Goal: Task Accomplishment & Management: Use online tool/utility

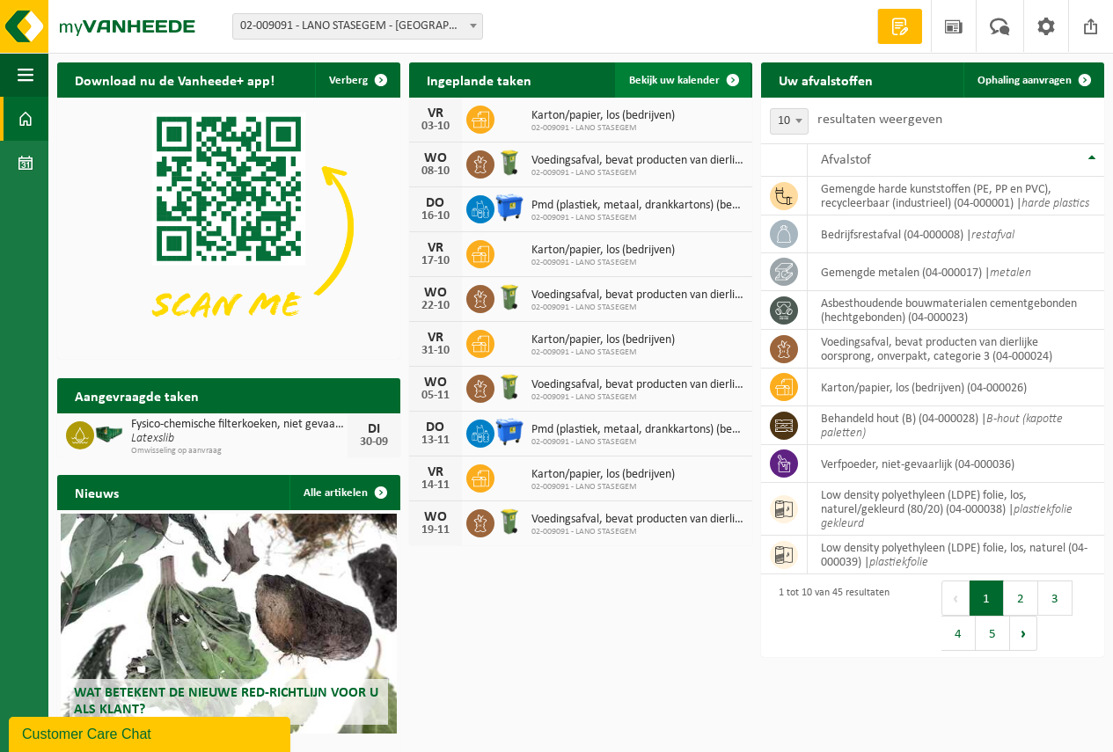
click at [670, 79] on span "Bekijk uw kalender" at bounding box center [674, 80] width 91 height 11
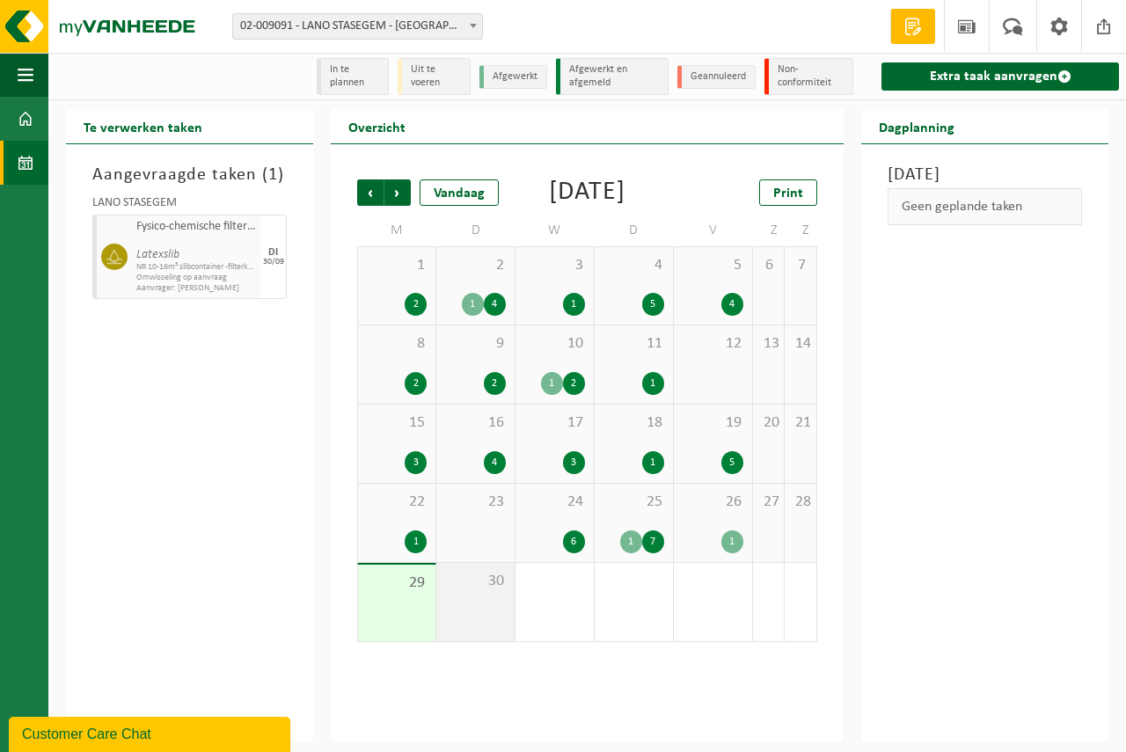
click at [447, 628] on div "30" at bounding box center [475, 602] width 78 height 78
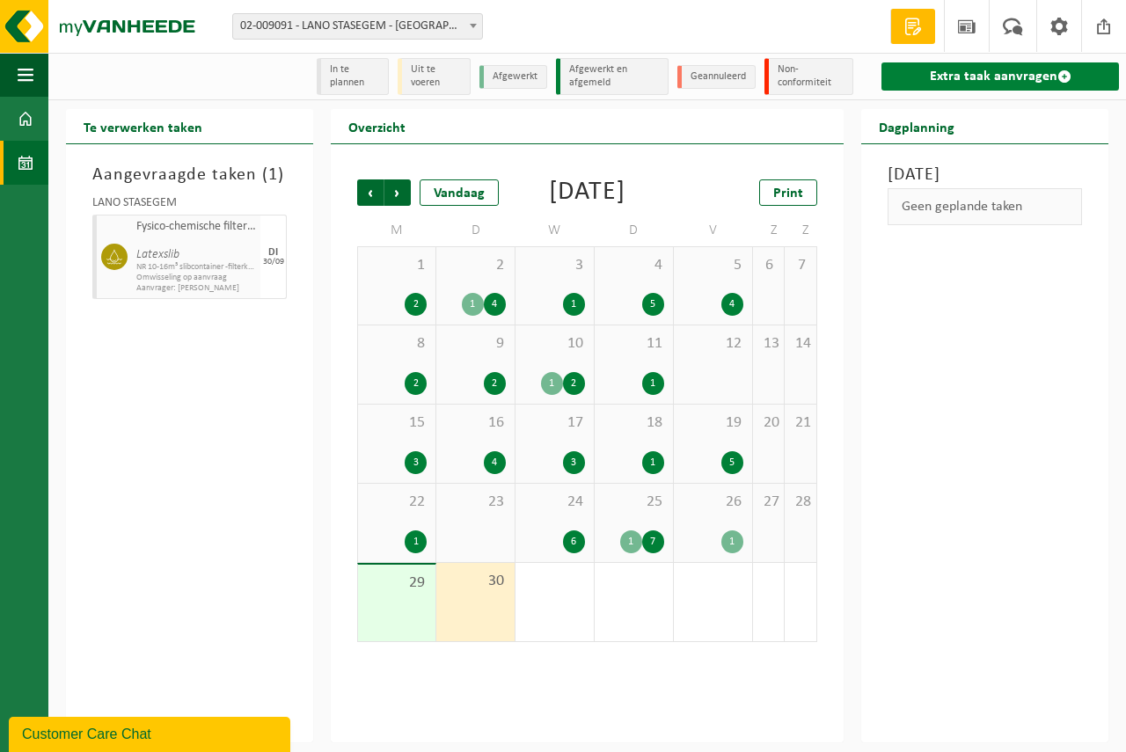
click at [981, 71] on link "Extra taak aanvragen" at bounding box center [999, 76] width 237 height 28
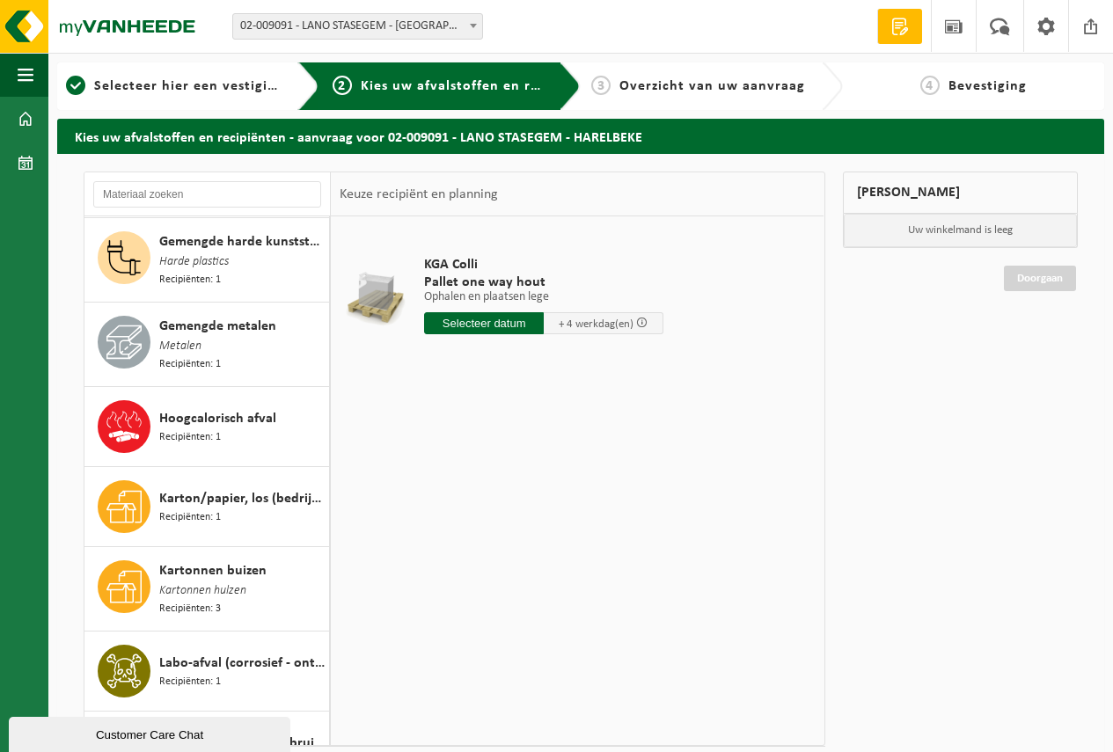
scroll to position [1231, 0]
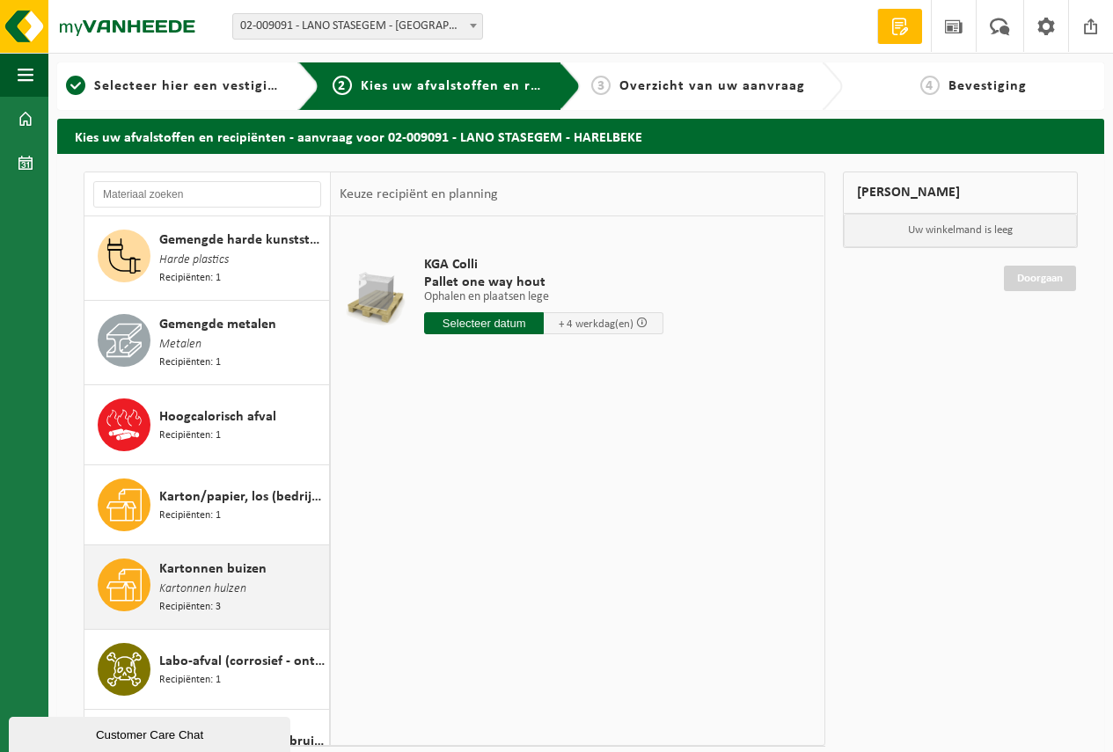
click at [229, 559] on span "Kartonnen buizen" at bounding box center [212, 569] width 107 height 21
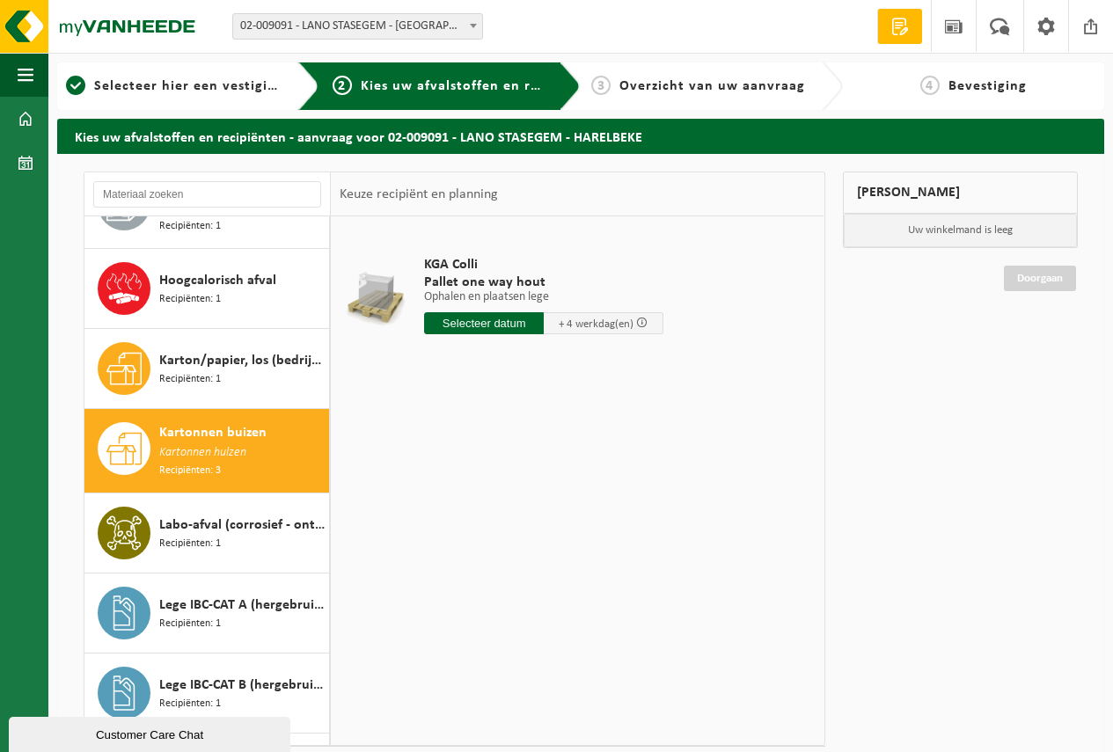
scroll to position [1537, 0]
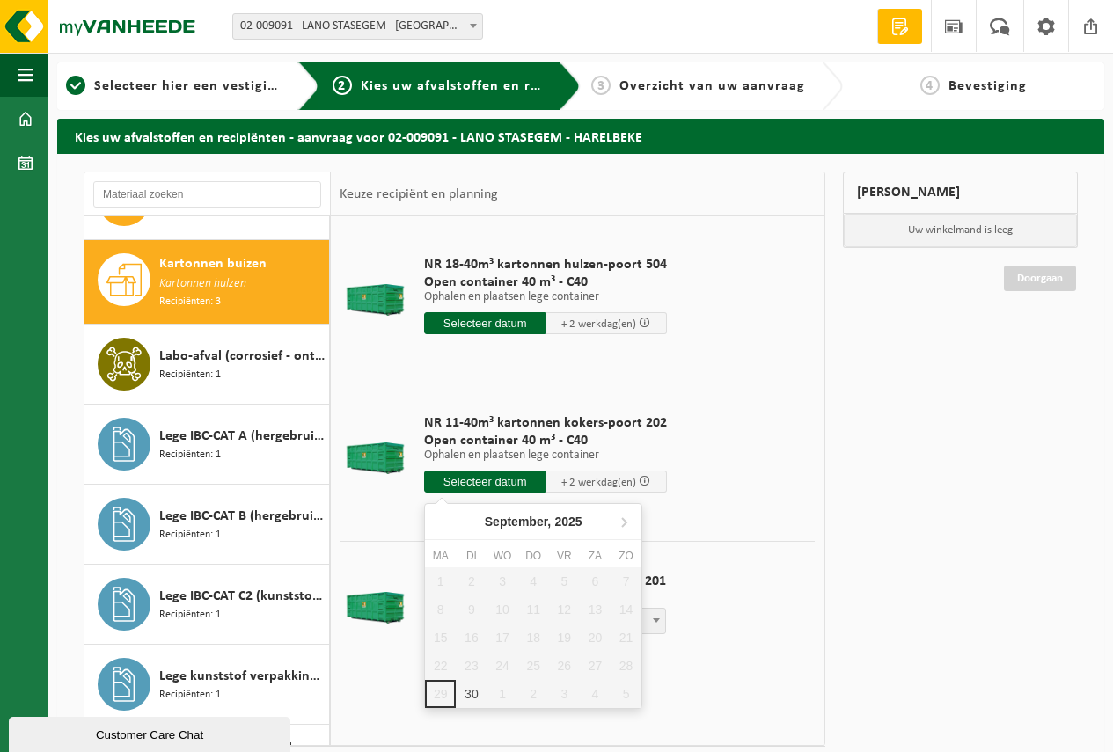
click at [478, 479] on input "text" at bounding box center [484, 482] width 121 height 22
click at [472, 690] on div "30" at bounding box center [471, 694] width 31 height 28
type input "Van [DATE]"
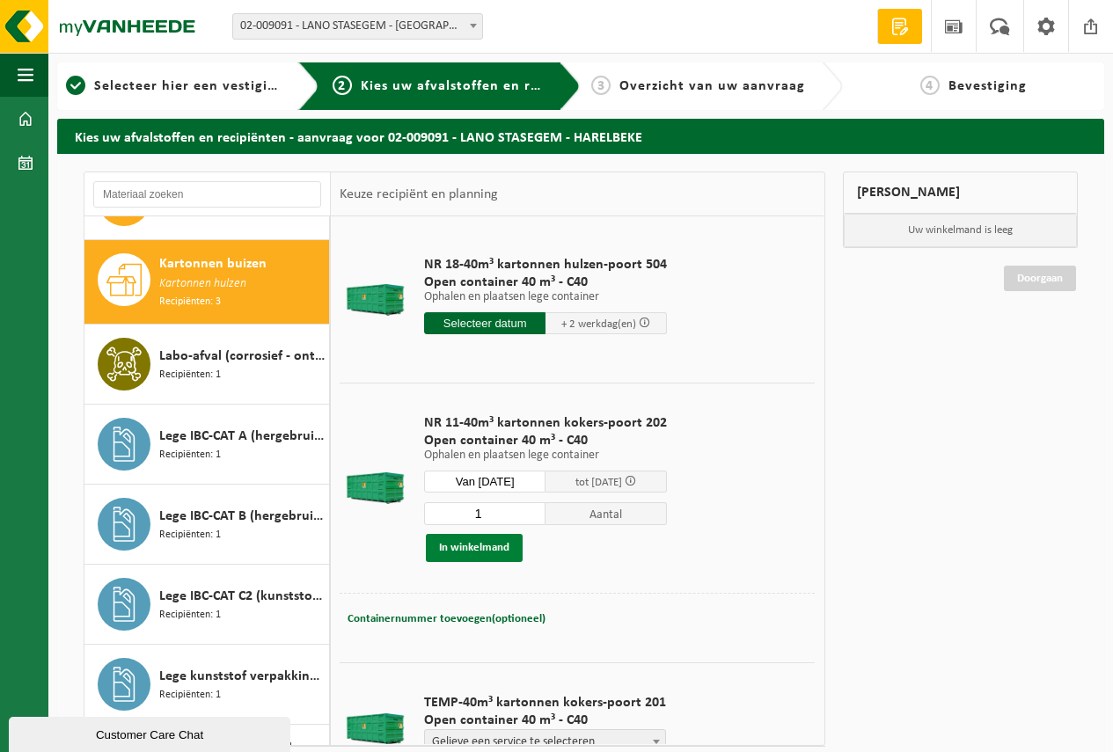
click at [457, 544] on button "In winkelmand" at bounding box center [474, 548] width 97 height 28
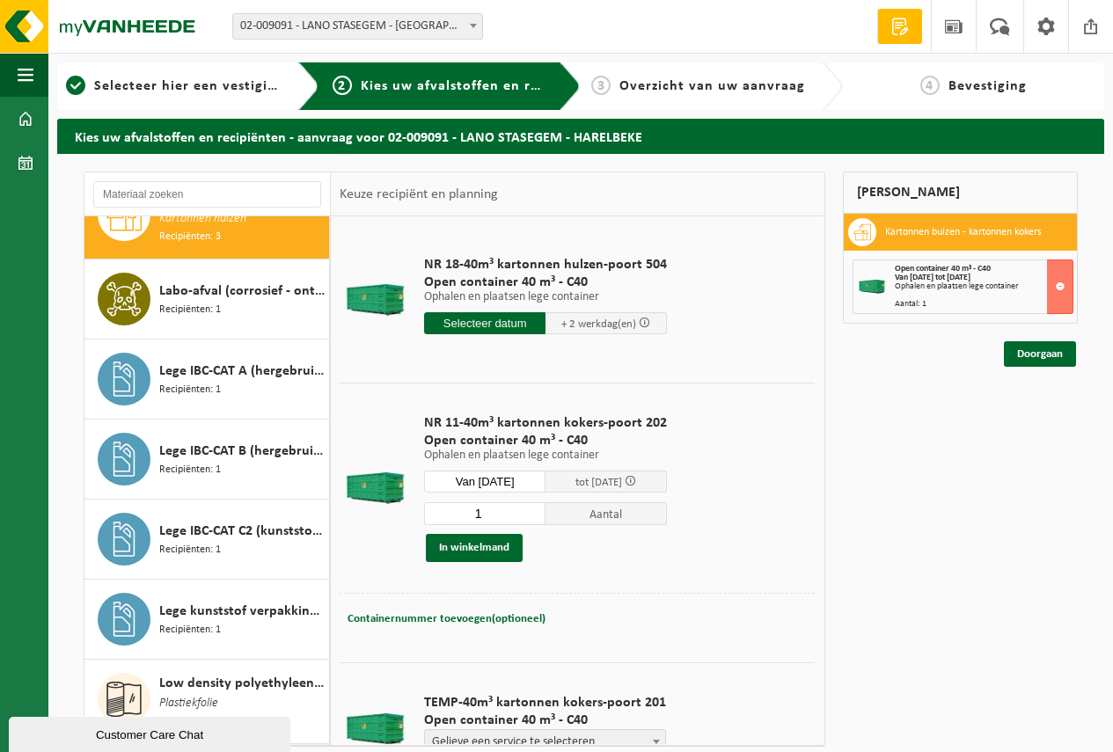
scroll to position [1888, 0]
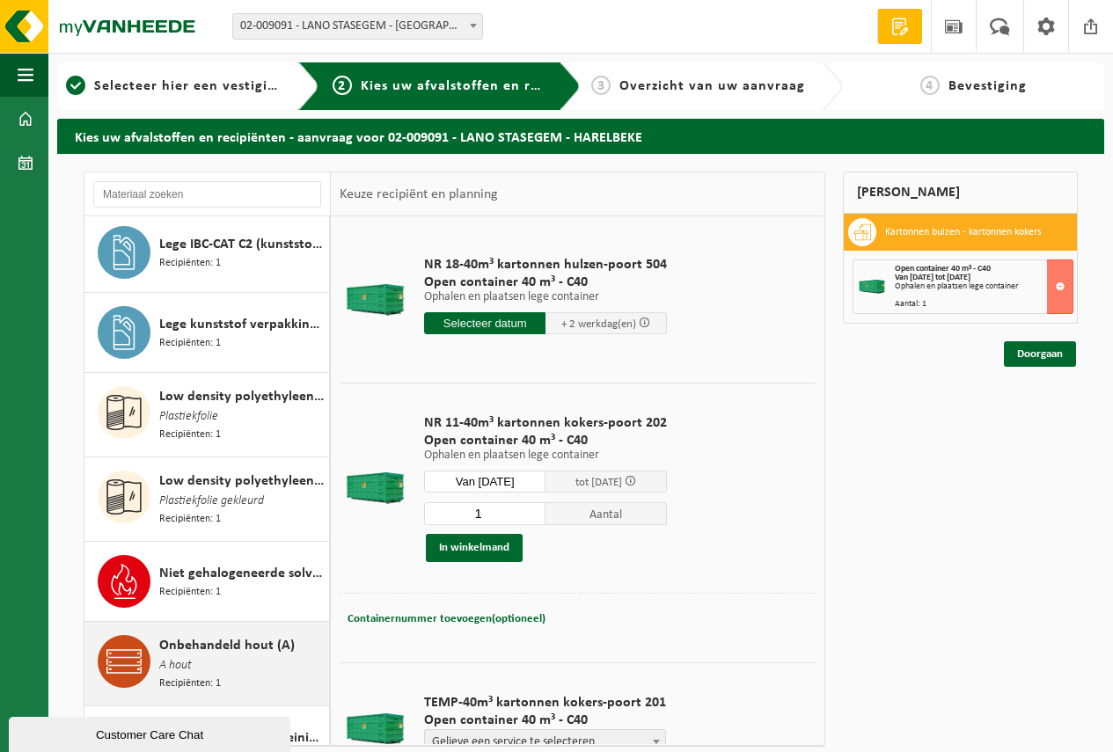
click at [259, 635] on span "Onbehandeld hout (A)" at bounding box center [226, 645] width 135 height 21
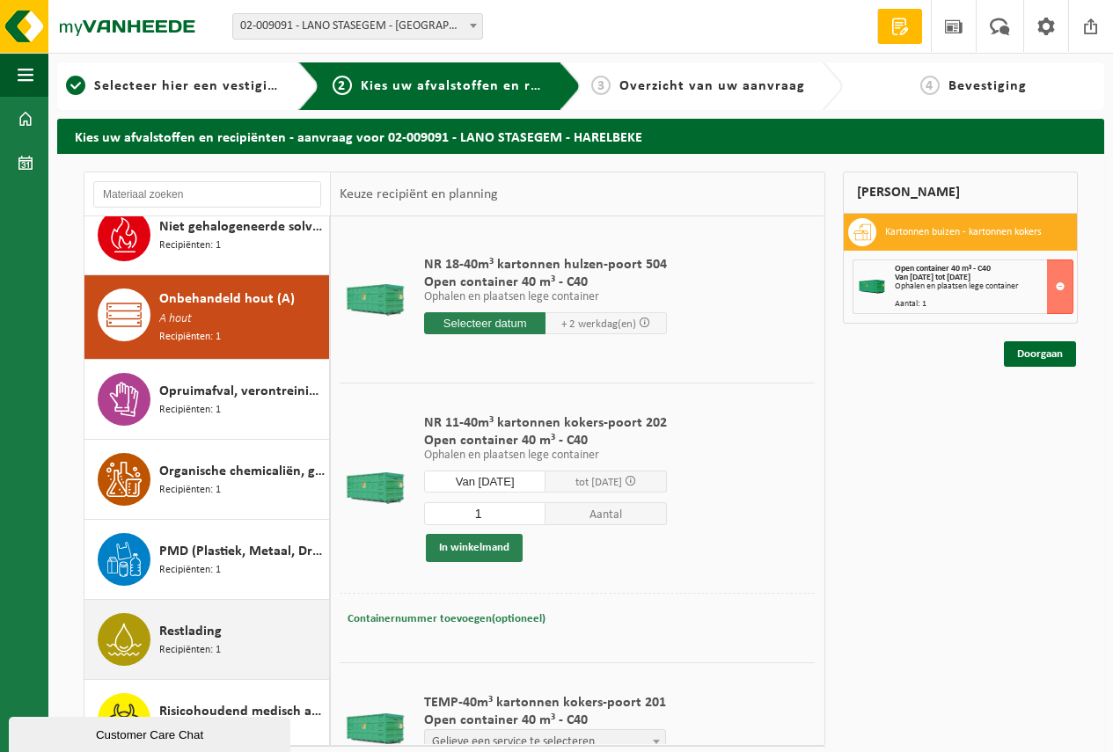
scroll to position [2262, 0]
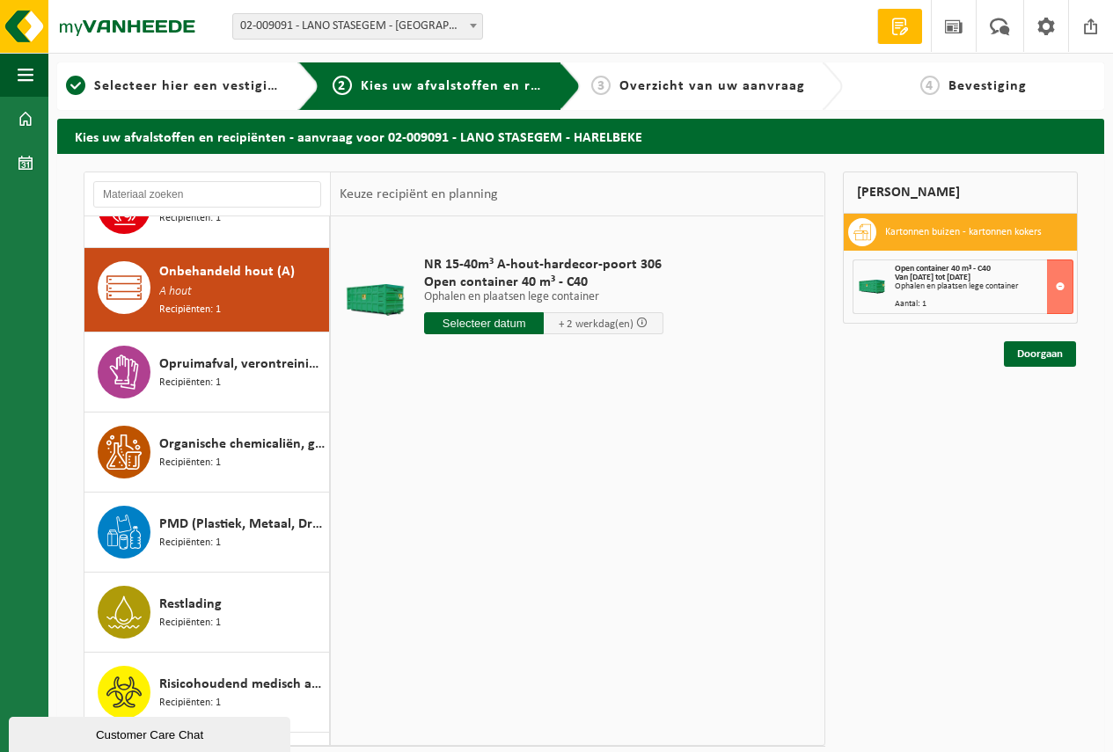
click at [471, 321] on input "text" at bounding box center [484, 323] width 120 height 22
click at [471, 529] on div "30" at bounding box center [471, 536] width 31 height 28
type input "Van [DATE]"
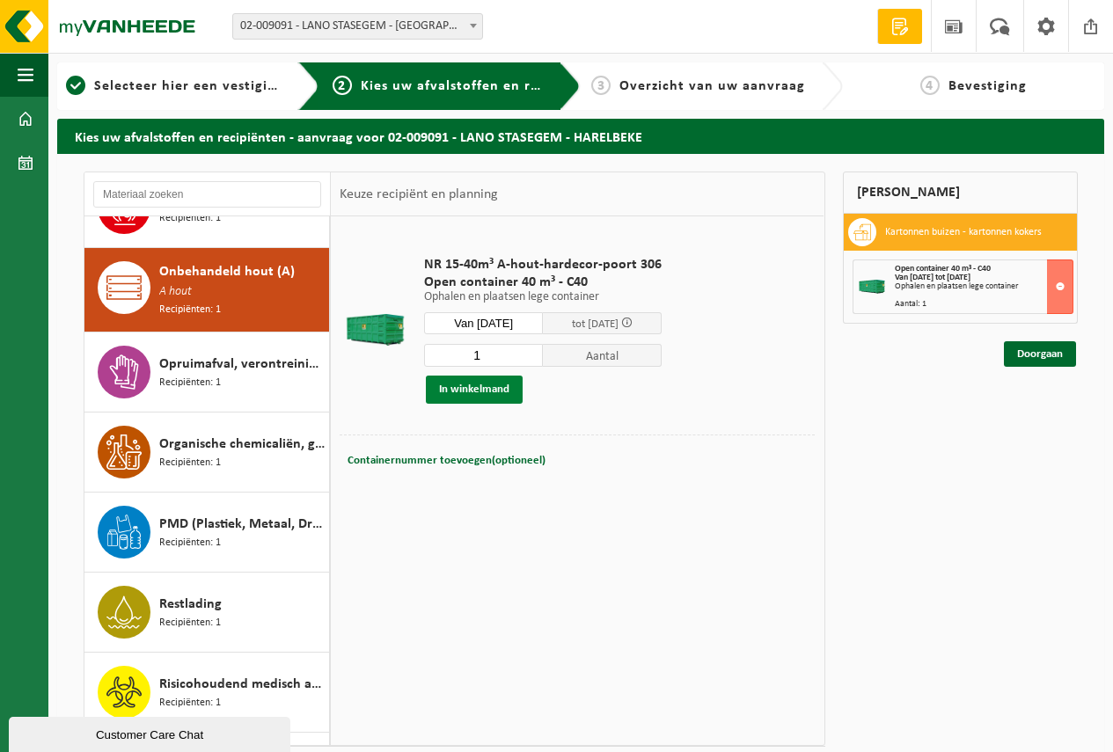
click at [470, 388] on button "In winkelmand" at bounding box center [474, 390] width 97 height 28
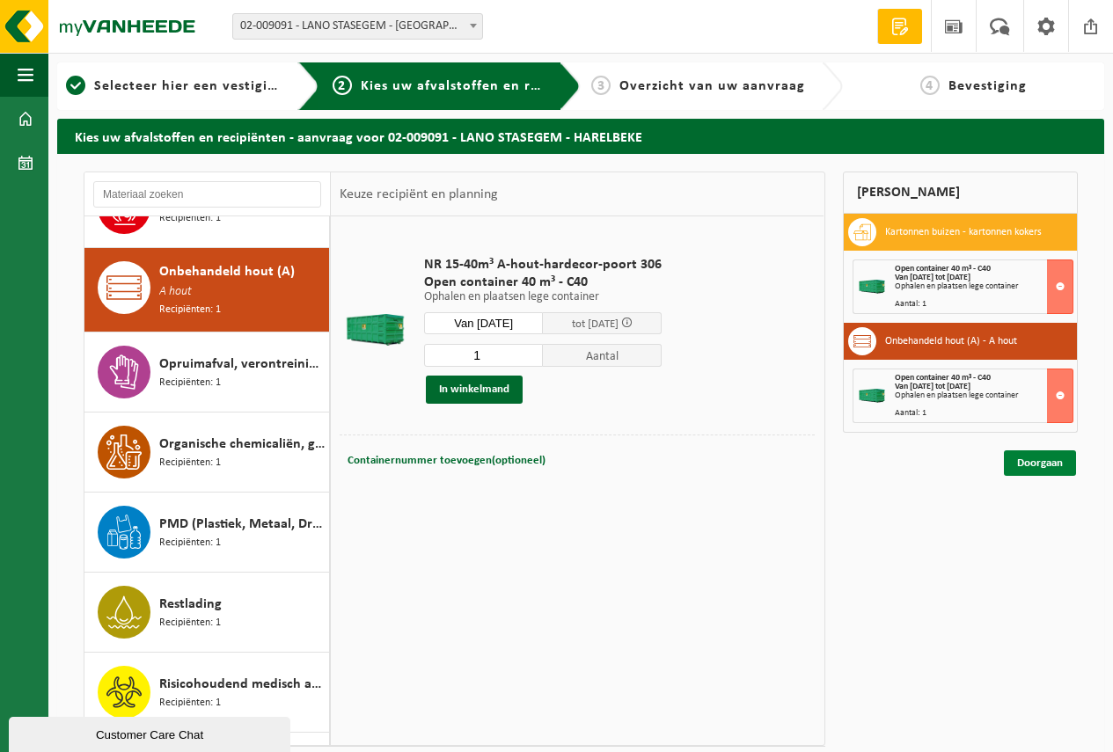
click at [1034, 461] on link "Doorgaan" at bounding box center [1040, 463] width 72 height 26
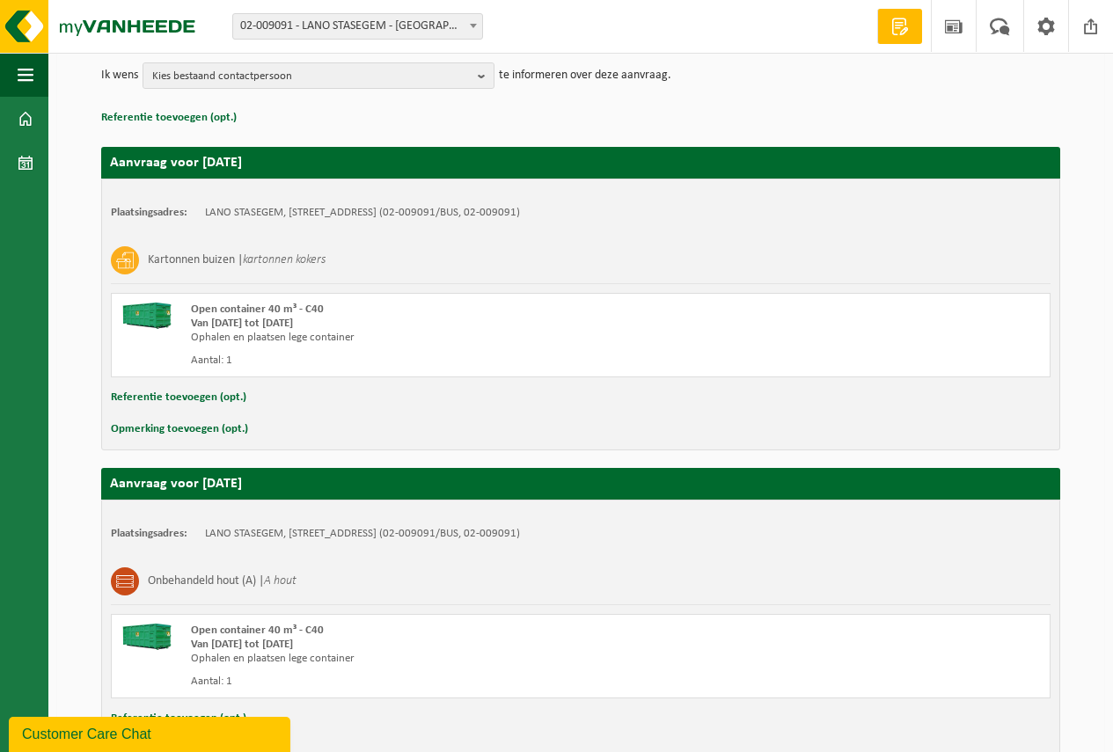
scroll to position [324, 0]
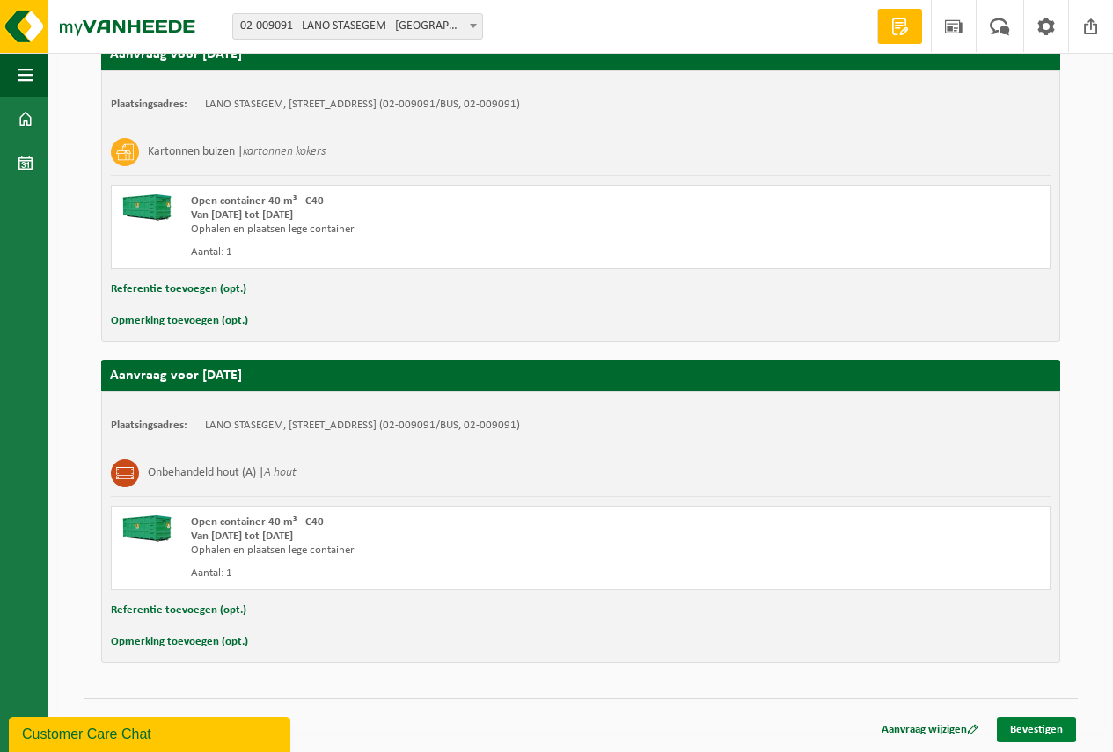
click at [1037, 727] on link "Bevestigen" at bounding box center [1036, 730] width 79 height 26
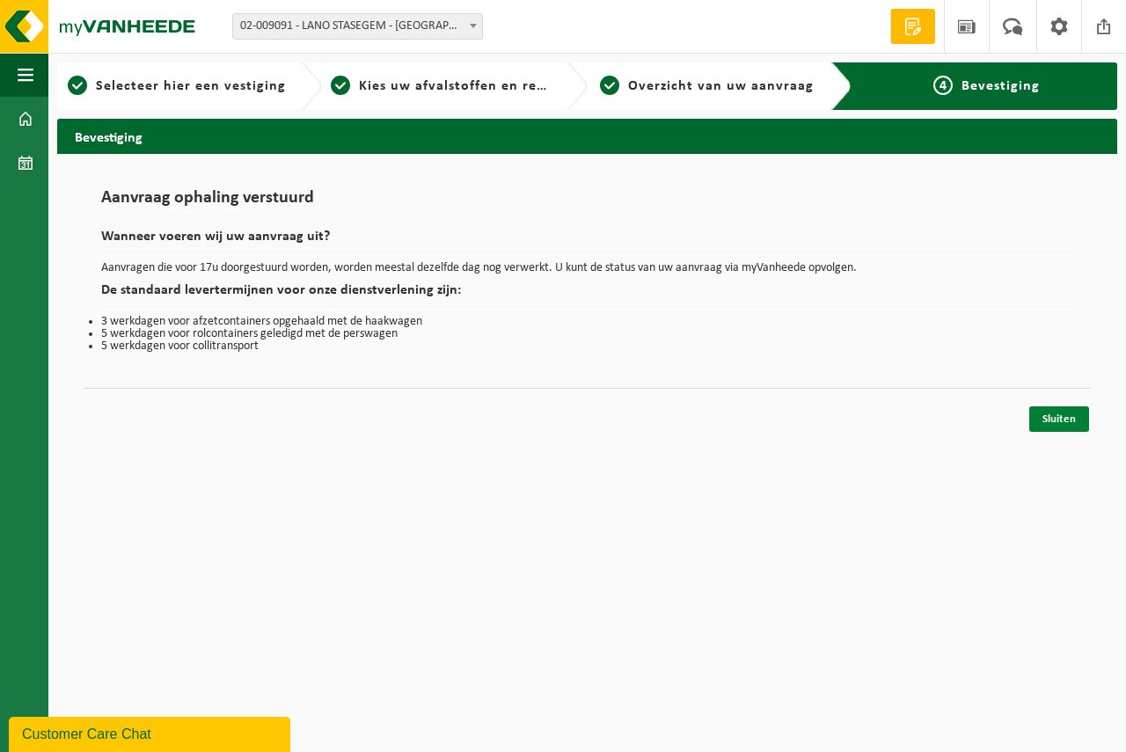
click at [1062, 414] on link "Sluiten" at bounding box center [1059, 419] width 60 height 26
